Goal: Find specific page/section: Find specific page/section

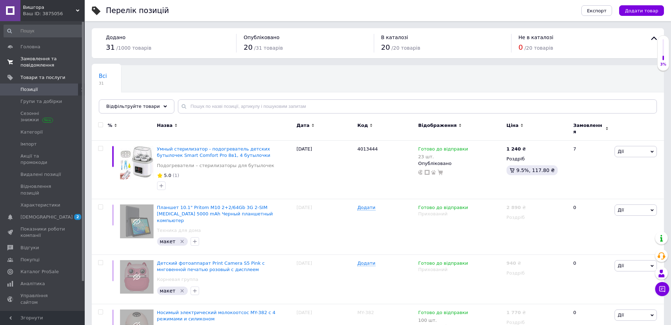
click at [36, 61] on span "Замовлення та повідомлення" at bounding box center [42, 62] width 45 height 13
